Goal: Information Seeking & Learning: Learn about a topic

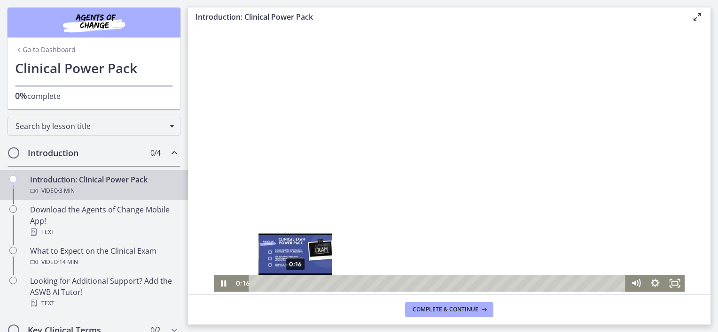
click at [292, 281] on div "0:16" at bounding box center [438, 283] width 364 height 17
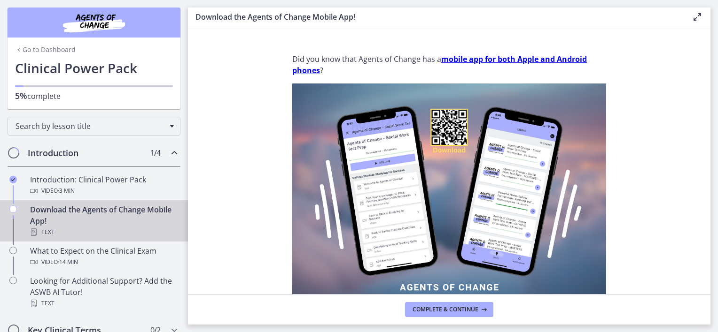
scroll to position [94, 0]
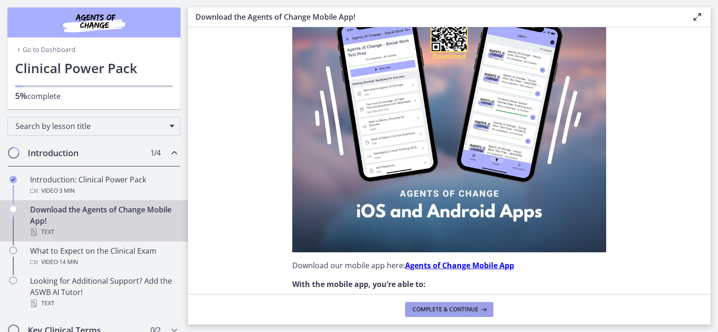
click at [470, 309] on span "Complete & continue" at bounding box center [445, 310] width 66 height 8
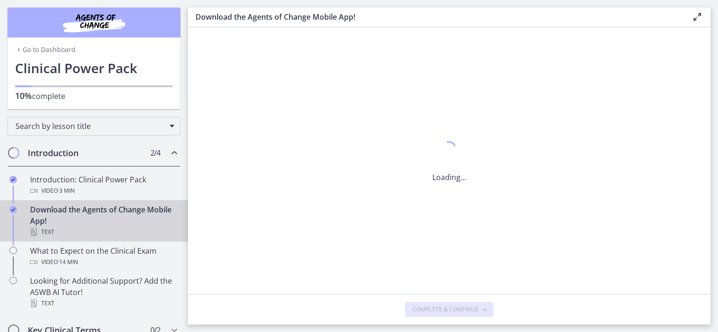
scroll to position [0, 0]
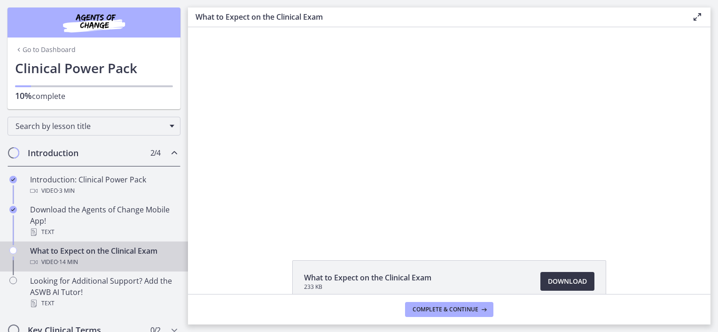
click at [558, 278] on span "Download Opens in a new window" at bounding box center [567, 281] width 39 height 11
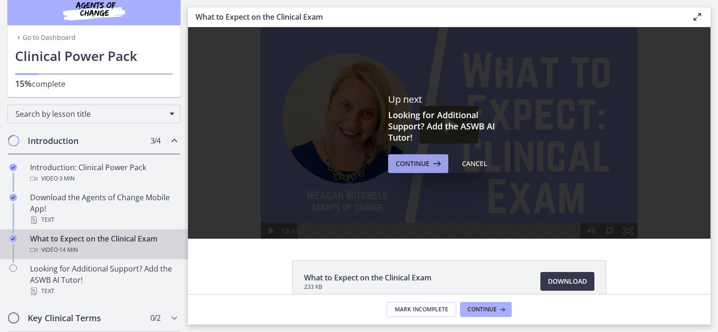
click at [420, 165] on span "Continue" at bounding box center [412, 163] width 34 height 11
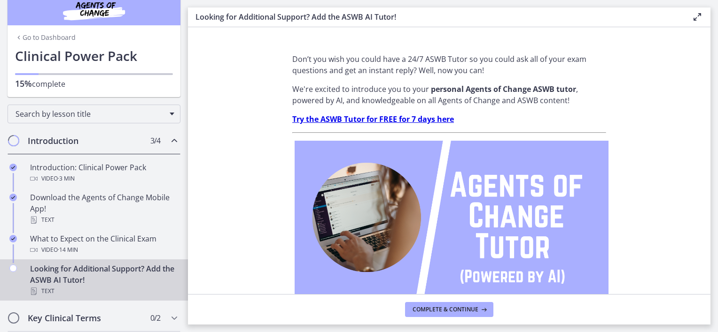
click at [404, 121] on strong "Try the ASWB Tutor for FREE for 7 days here" at bounding box center [373, 119] width 162 height 10
click at [475, 308] on span "Complete & continue" at bounding box center [445, 310] width 66 height 8
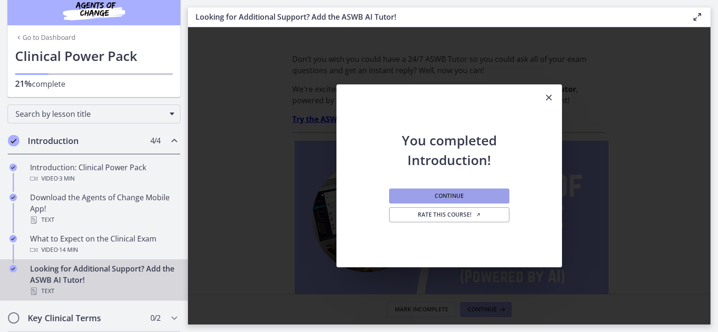
click at [468, 196] on button "Continue" at bounding box center [449, 196] width 120 height 15
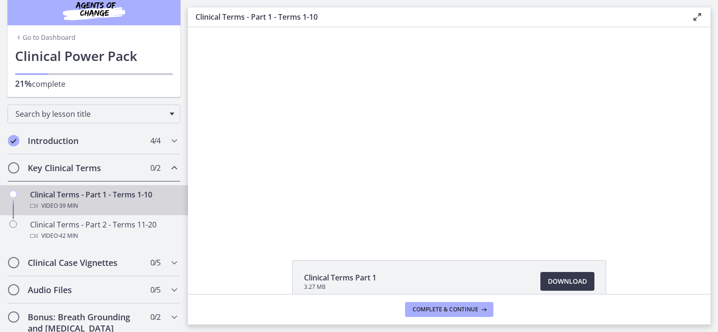
scroll to position [47, 0]
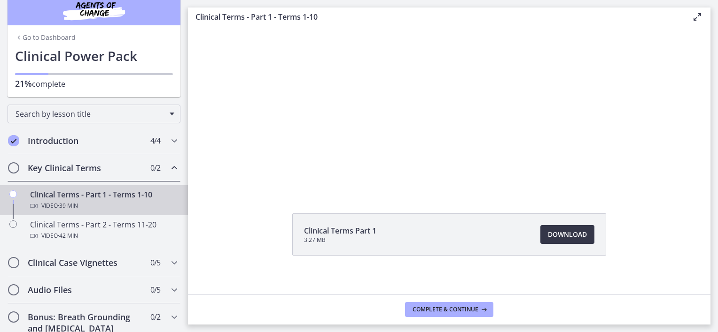
click at [558, 233] on span "Download Opens in a new window" at bounding box center [567, 234] width 39 height 11
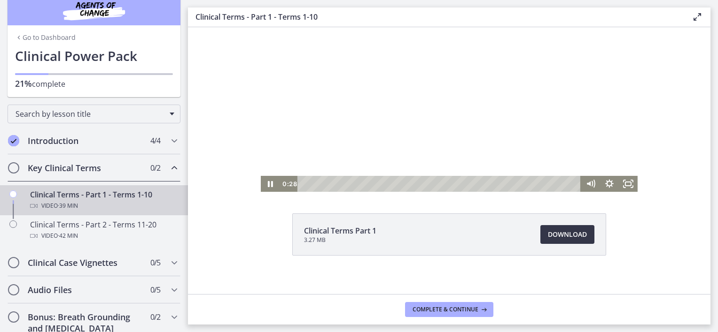
scroll to position [0, 0]
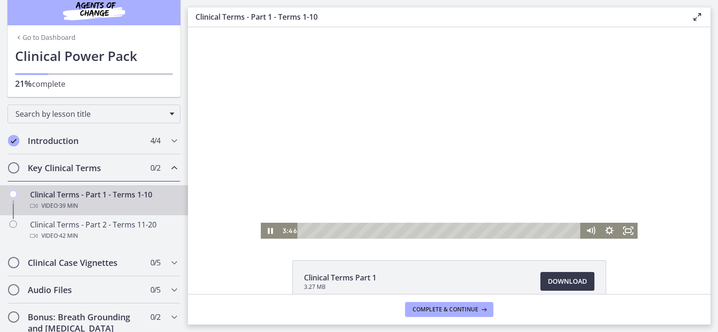
click at [319, 230] on div "Playbar" at bounding box center [440, 231] width 272 height 16
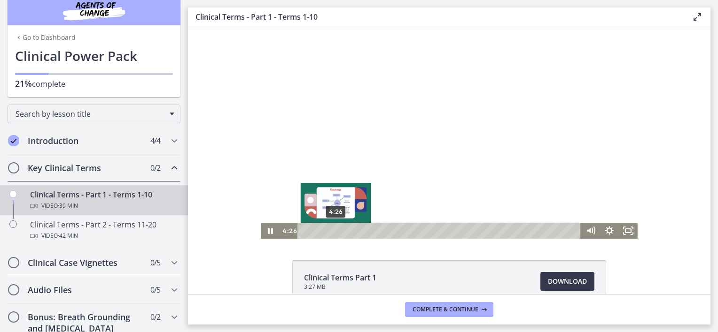
click at [332, 231] on div "4:26" at bounding box center [440, 231] width 272 height 16
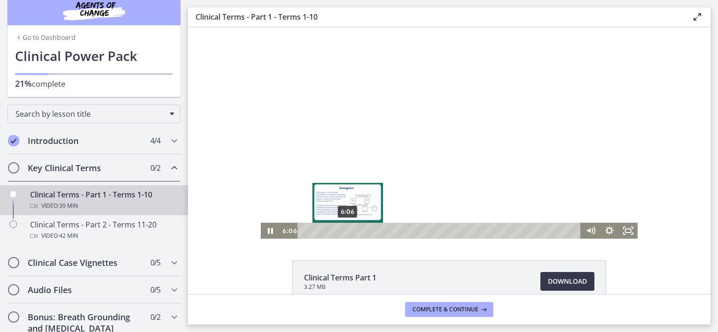
click at [344, 231] on div "6:06" at bounding box center [440, 231] width 272 height 16
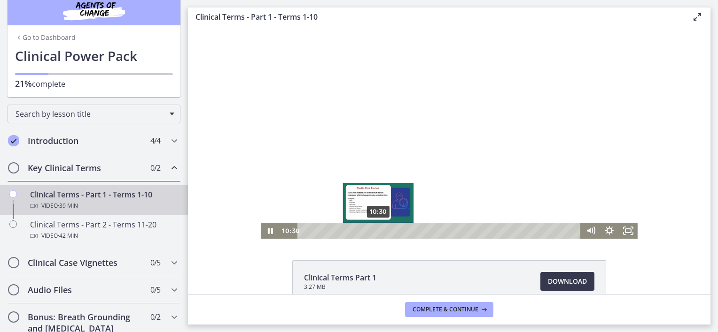
click at [375, 232] on div "Playbar" at bounding box center [377, 230] width 5 height 5
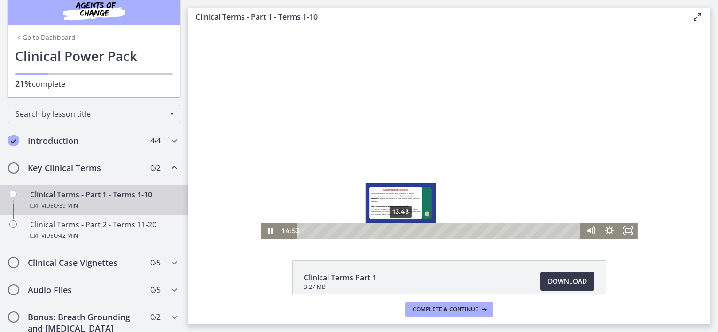
click at [397, 230] on div "13:43" at bounding box center [440, 231] width 272 height 16
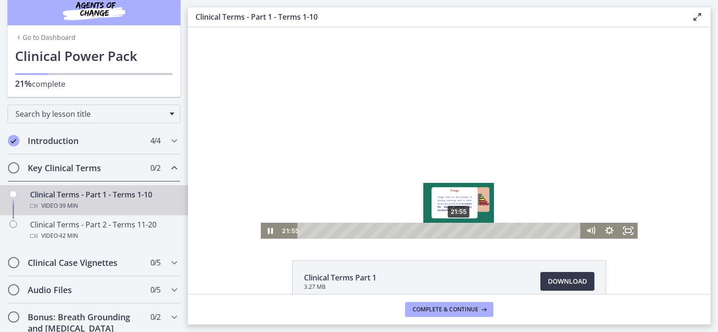
click at [455, 231] on div "21:55" at bounding box center [440, 231] width 272 height 16
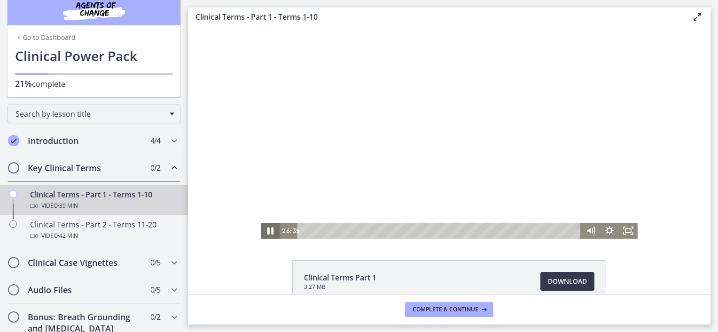
click at [268, 231] on icon "Pause" at bounding box center [270, 232] width 6 height 8
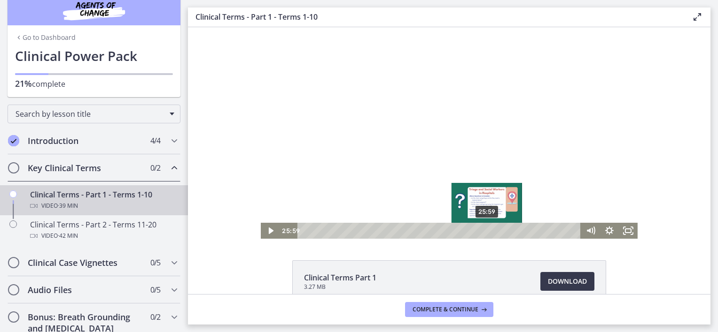
click at [484, 232] on div "Playbar" at bounding box center [486, 230] width 5 height 5
click at [486, 233] on div "Playbar" at bounding box center [488, 230] width 5 height 5
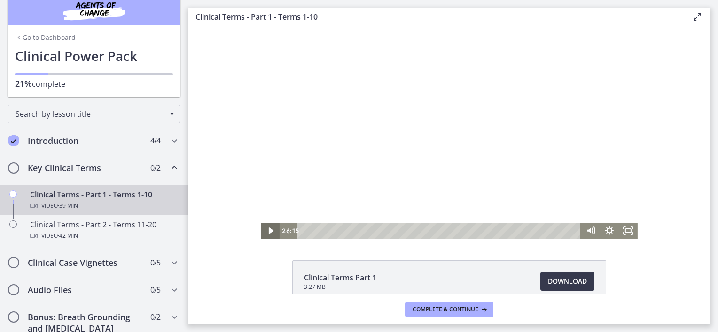
click at [269, 231] on icon "Play Video" at bounding box center [271, 231] width 5 height 7
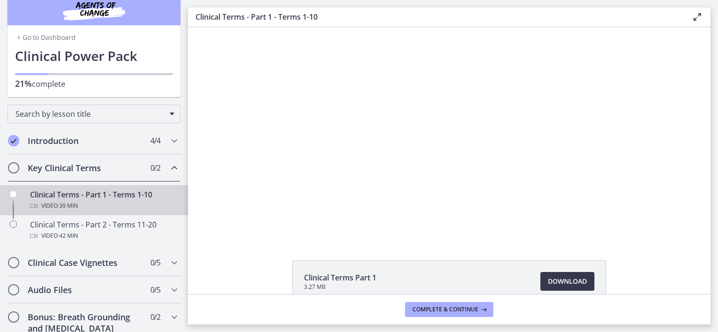
click at [233, 207] on div "Click for sound @keyframes VOLUME_SMALL_WAVE_FLASH { 0% { opacity: 0; } 33% { o…" at bounding box center [449, 133] width 522 height 212
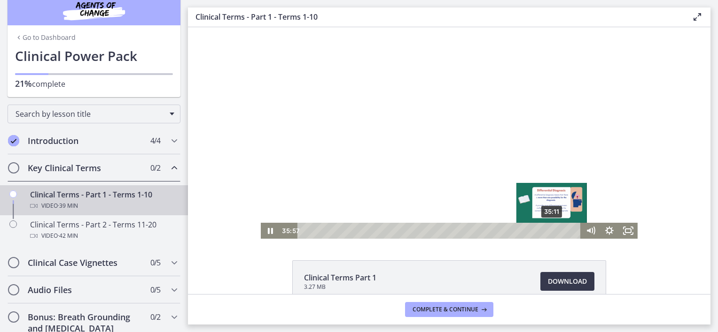
click at [549, 230] on div "35:11" at bounding box center [440, 231] width 272 height 16
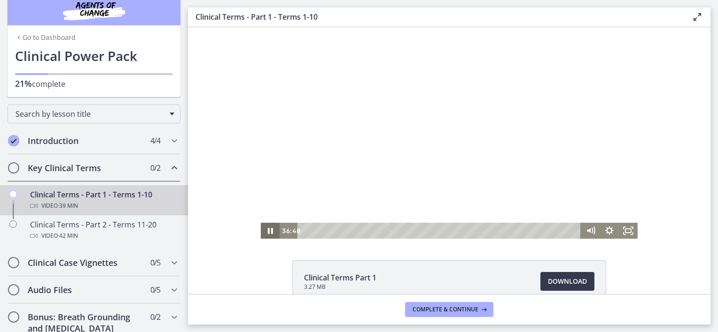
click at [266, 229] on icon "Pause" at bounding box center [270, 231] width 19 height 16
